Goal: Check status: Check status

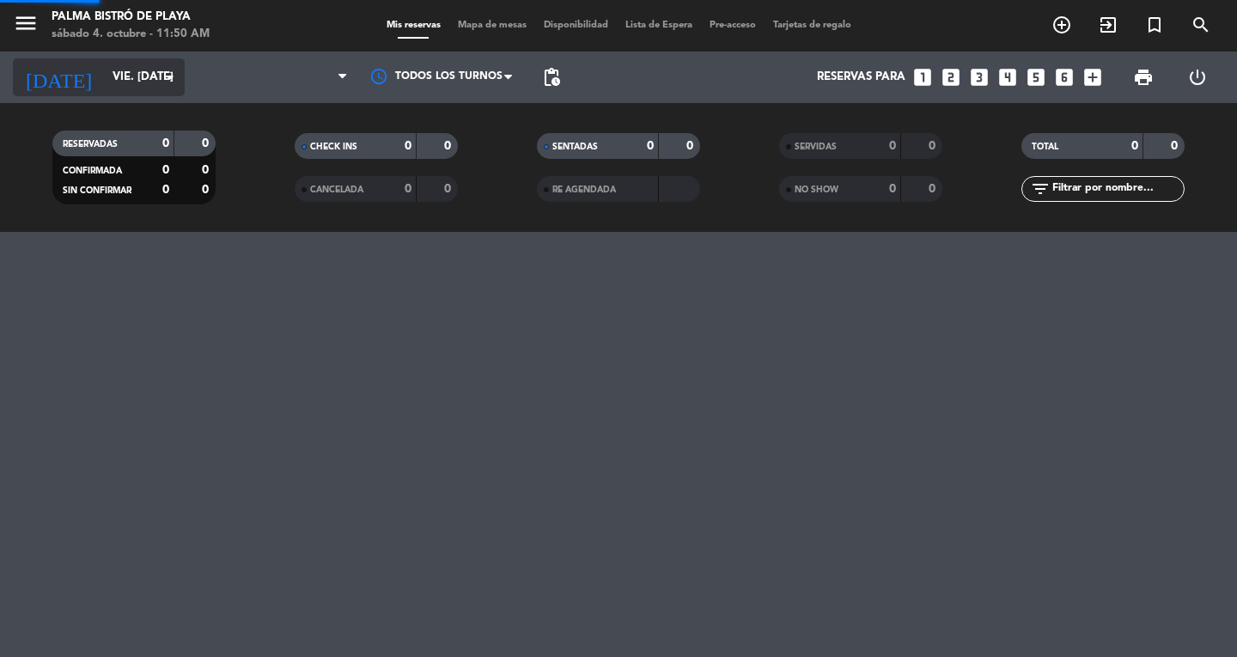
click at [143, 82] on input "vie. [DATE]" at bounding box center [179, 77] width 151 height 31
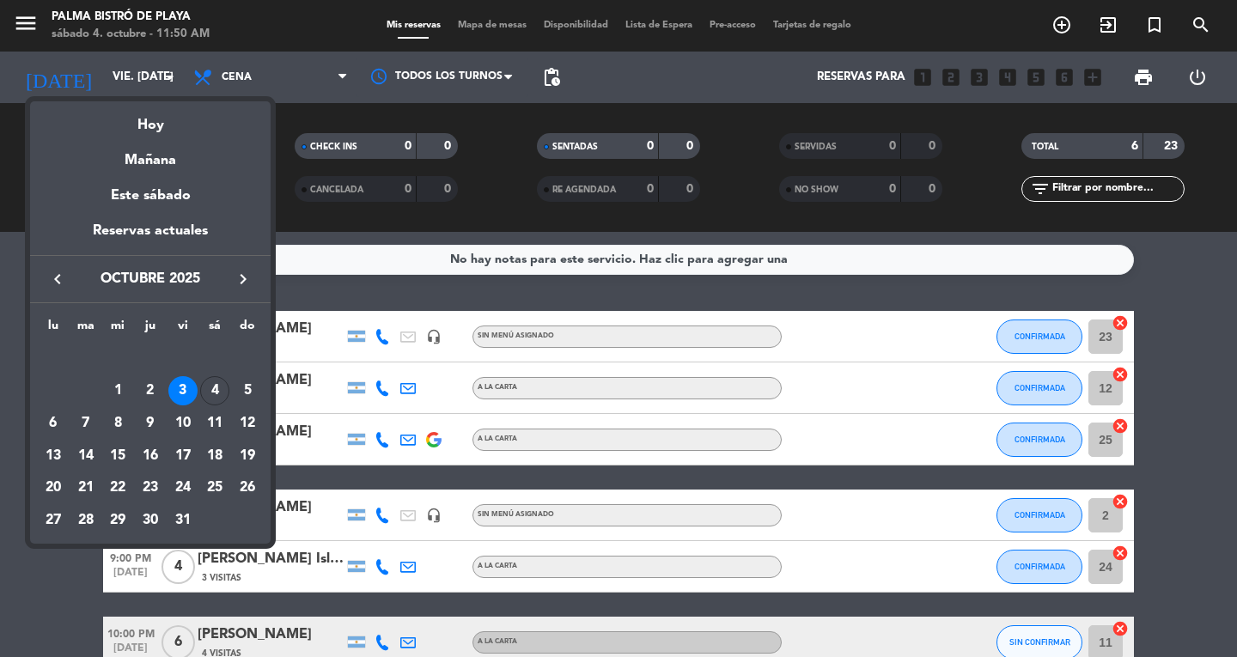
click at [143, 74] on div at bounding box center [618, 328] width 1237 height 657
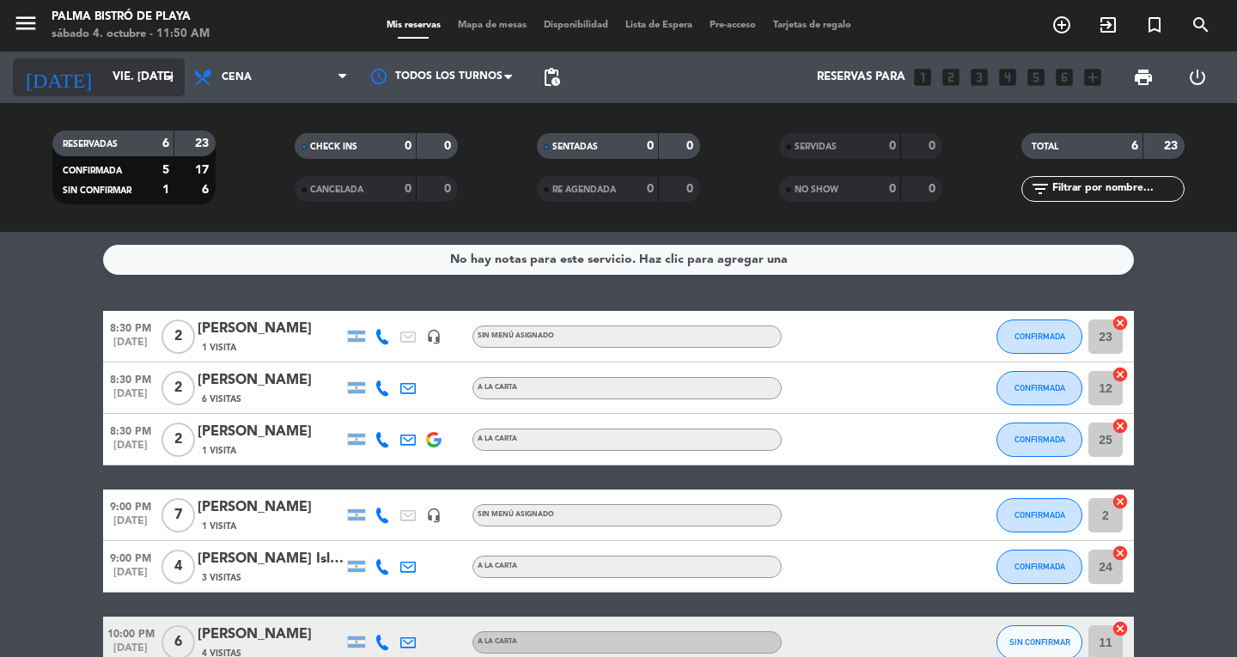
click at [165, 77] on icon "arrow_drop_down" at bounding box center [170, 77] width 21 height 21
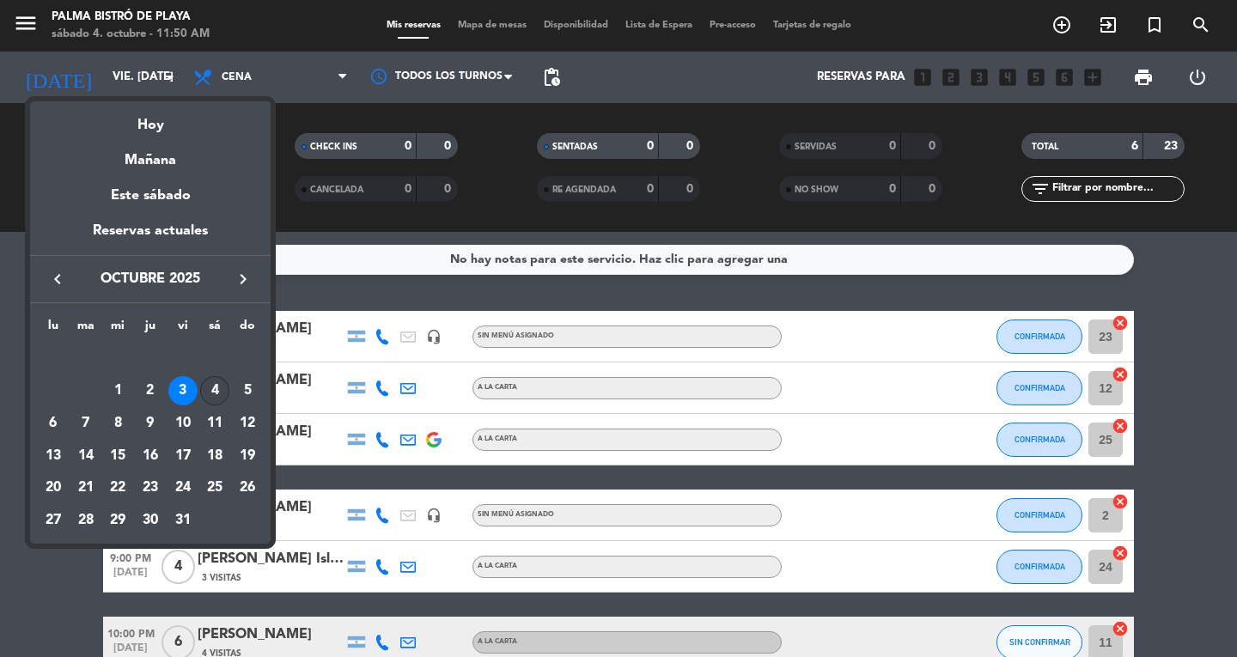
click at [209, 378] on div "4" at bounding box center [214, 390] width 29 height 29
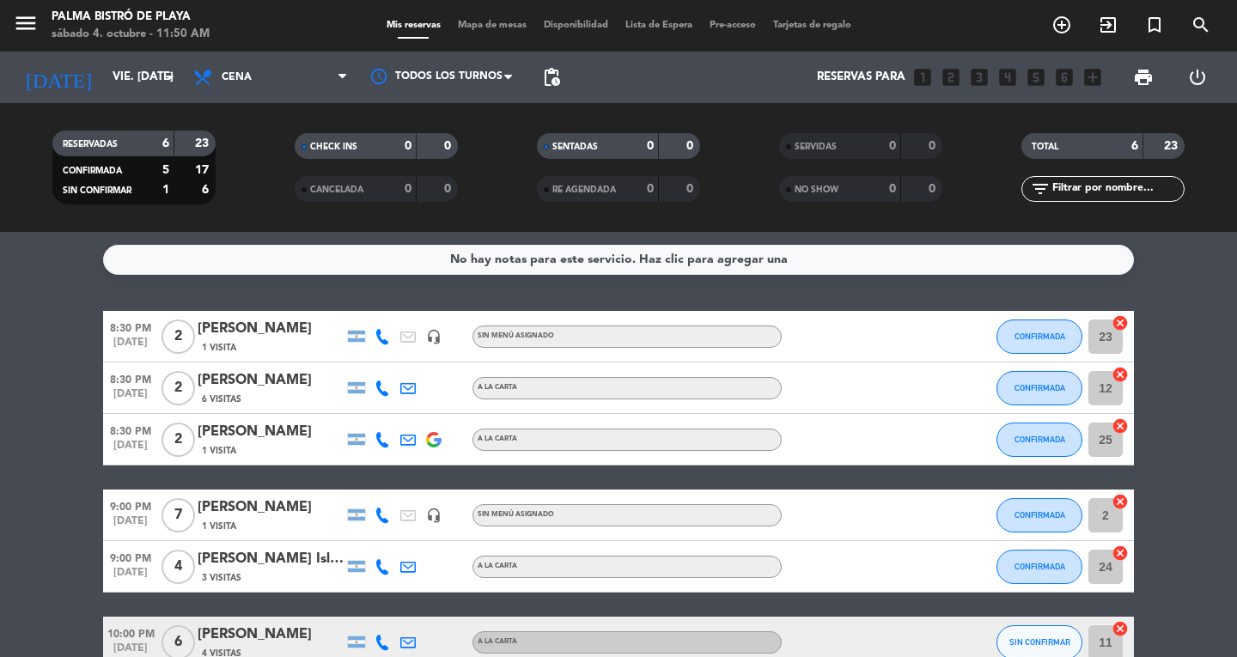
type input "sáb. [DATE]"
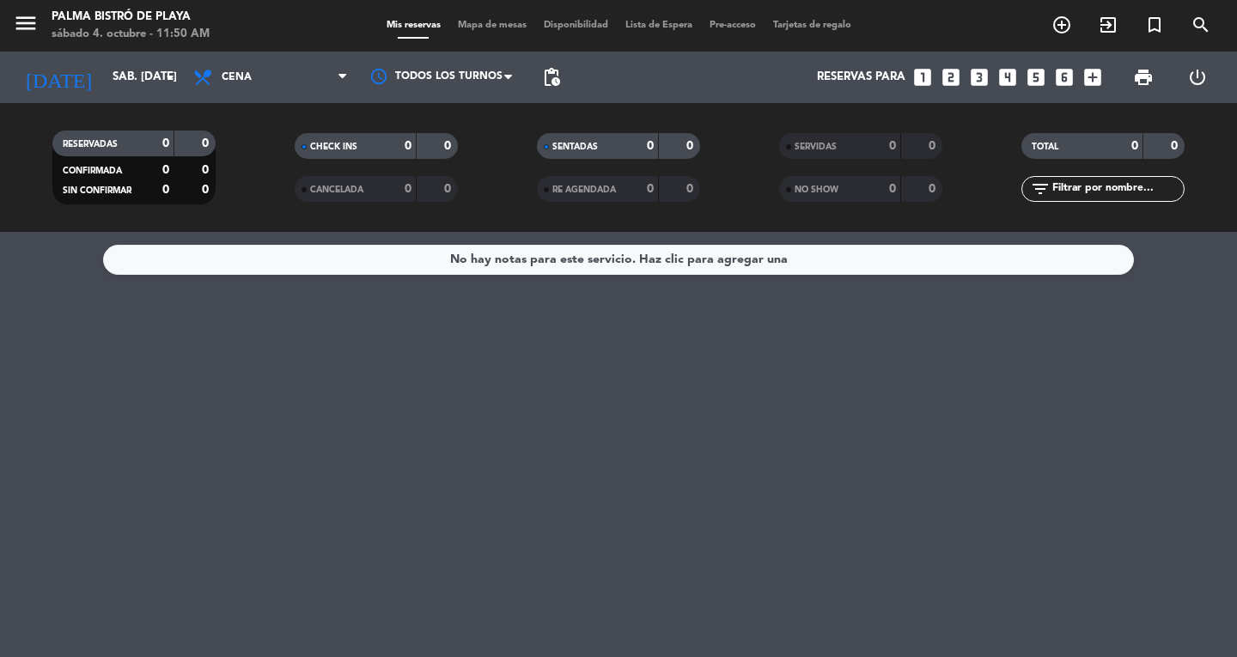
click at [121, 343] on div "No hay notas para este servicio. Haz clic para agregar una" at bounding box center [618, 444] width 1237 height 425
click at [638, 468] on div "No hay notas para este servicio. Haz clic para agregar una" at bounding box center [618, 444] width 1237 height 425
